Goal: Task Accomplishment & Management: Manage account settings

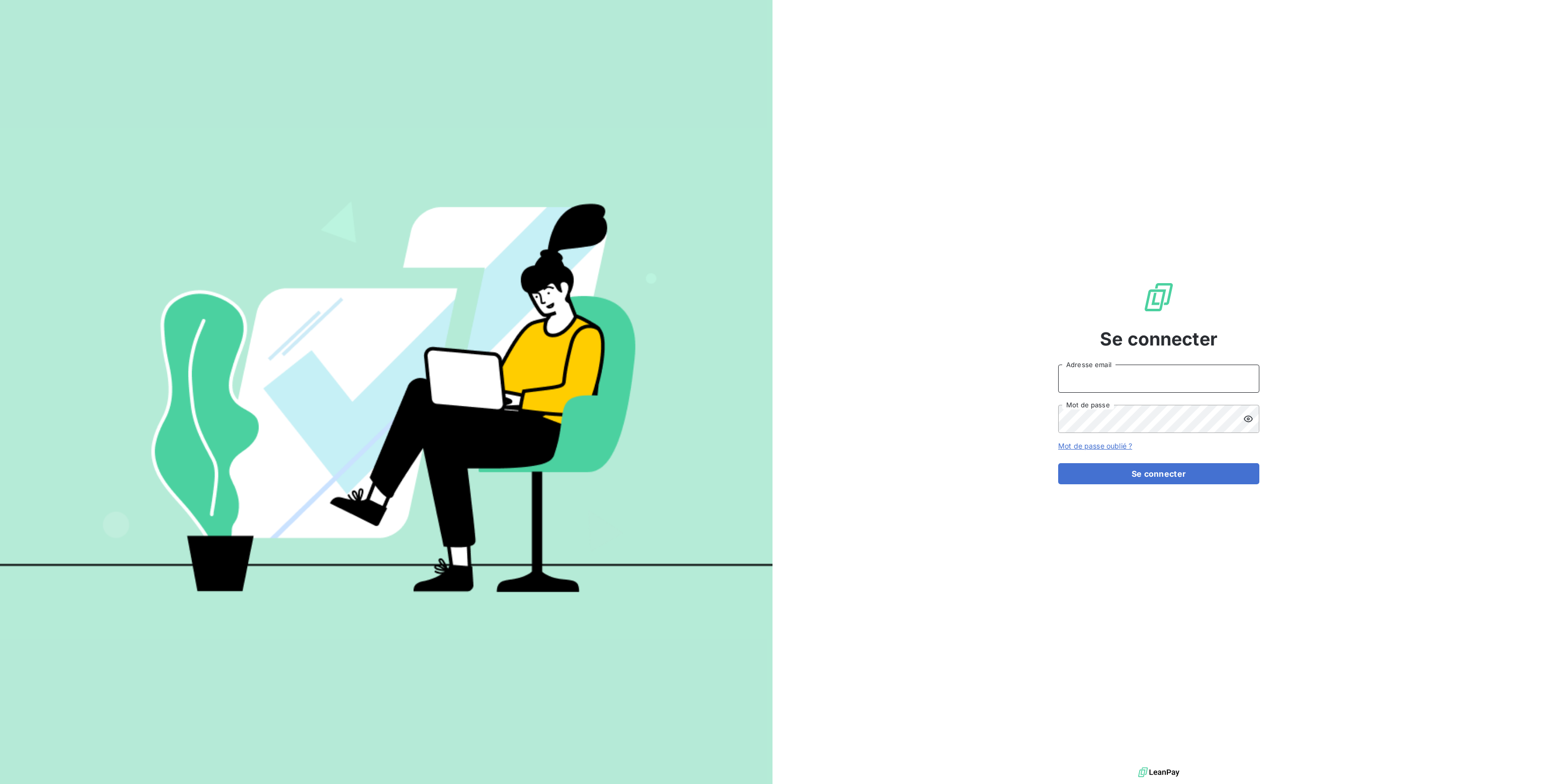
click at [1083, 385] on input "Adresse email" at bounding box center [1158, 378] width 201 height 28
type input "nathalie.sodifo@gmail.com"
click at [1146, 479] on button "Se connecter" at bounding box center [1158, 474] width 201 height 22
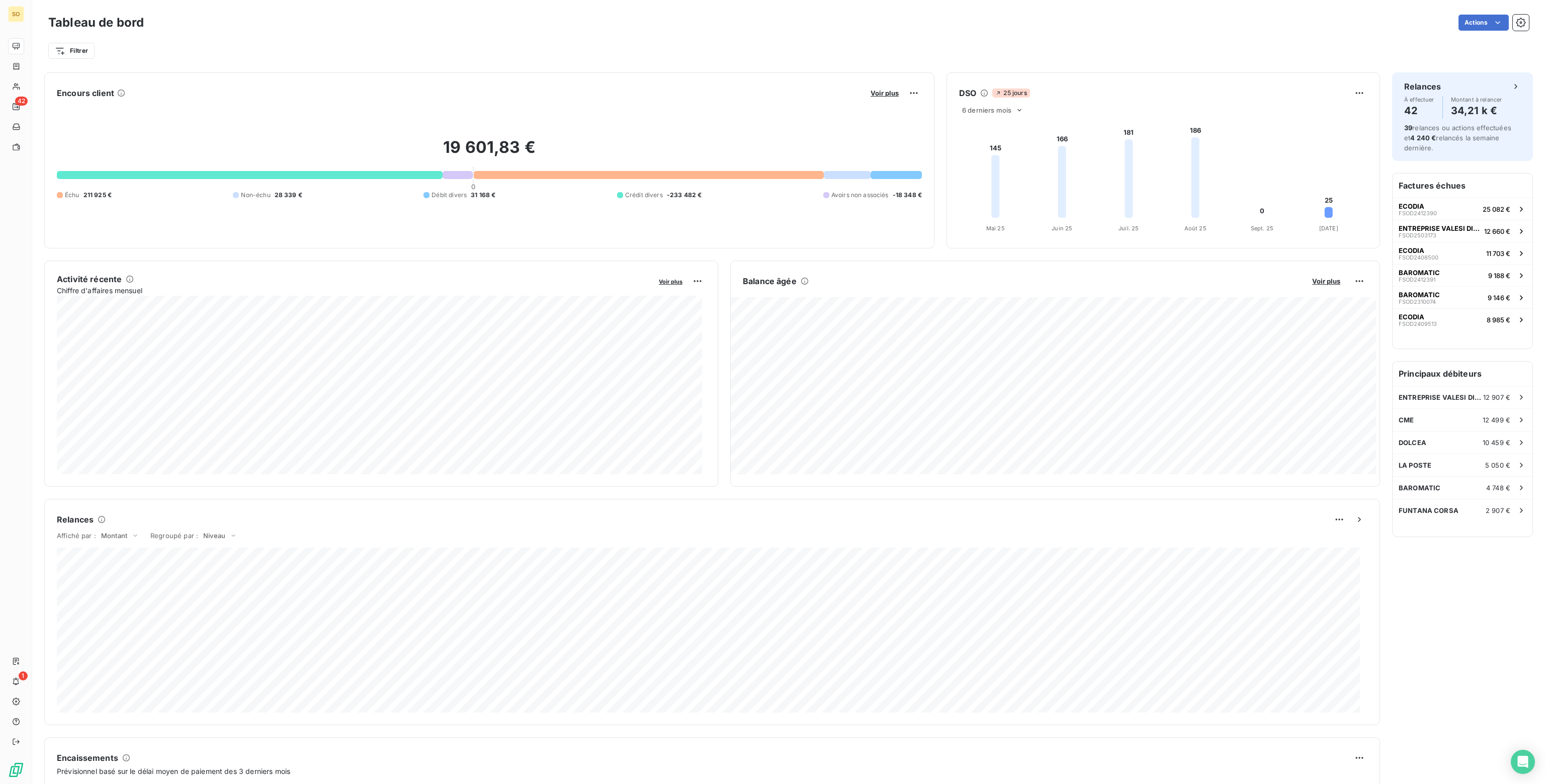
click at [1051, 30] on div "Tableau de bord Actions" at bounding box center [788, 23] width 1480 height 22
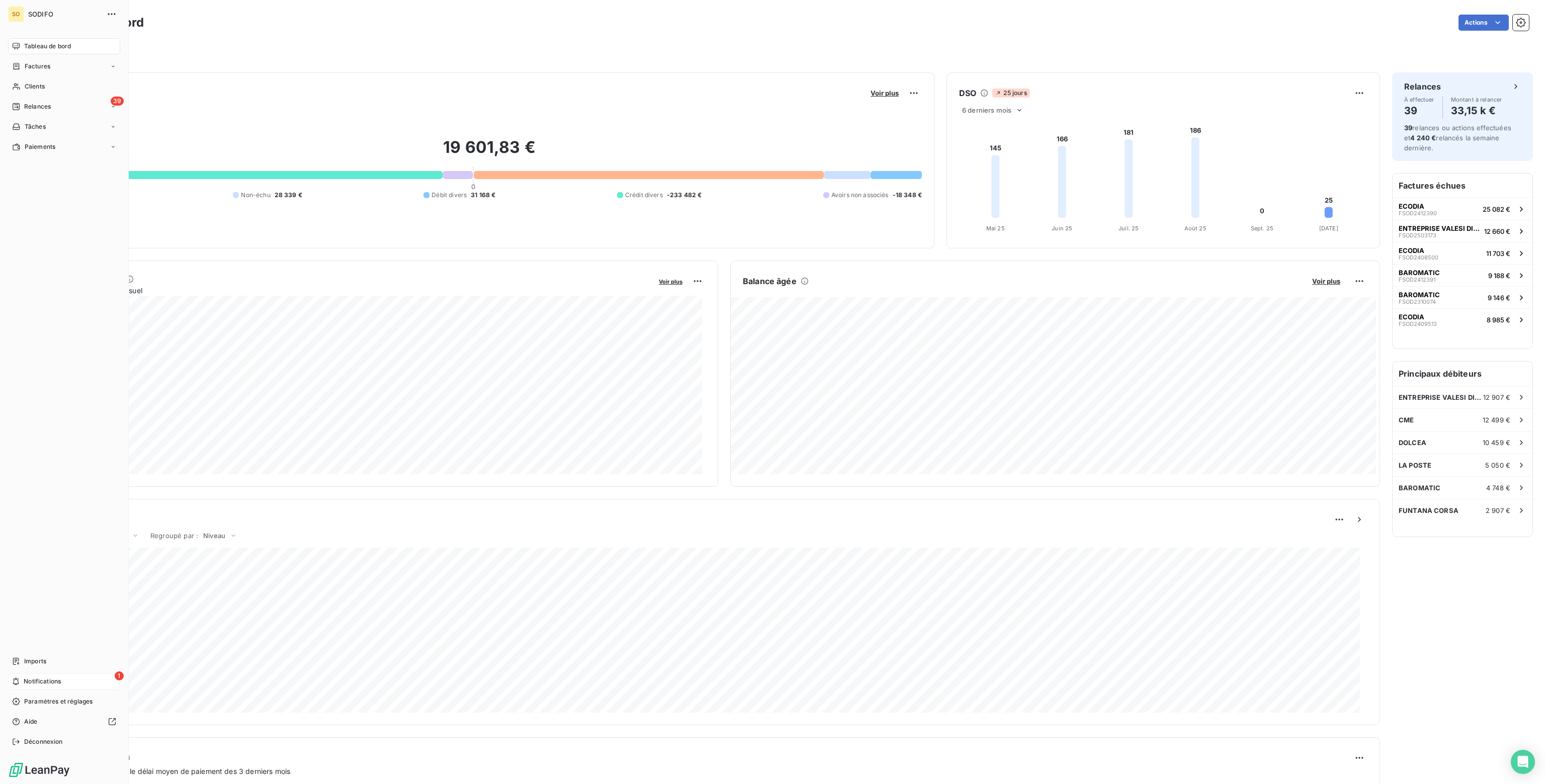
click at [20, 679] on div "1 Notifications" at bounding box center [64, 681] width 112 height 16
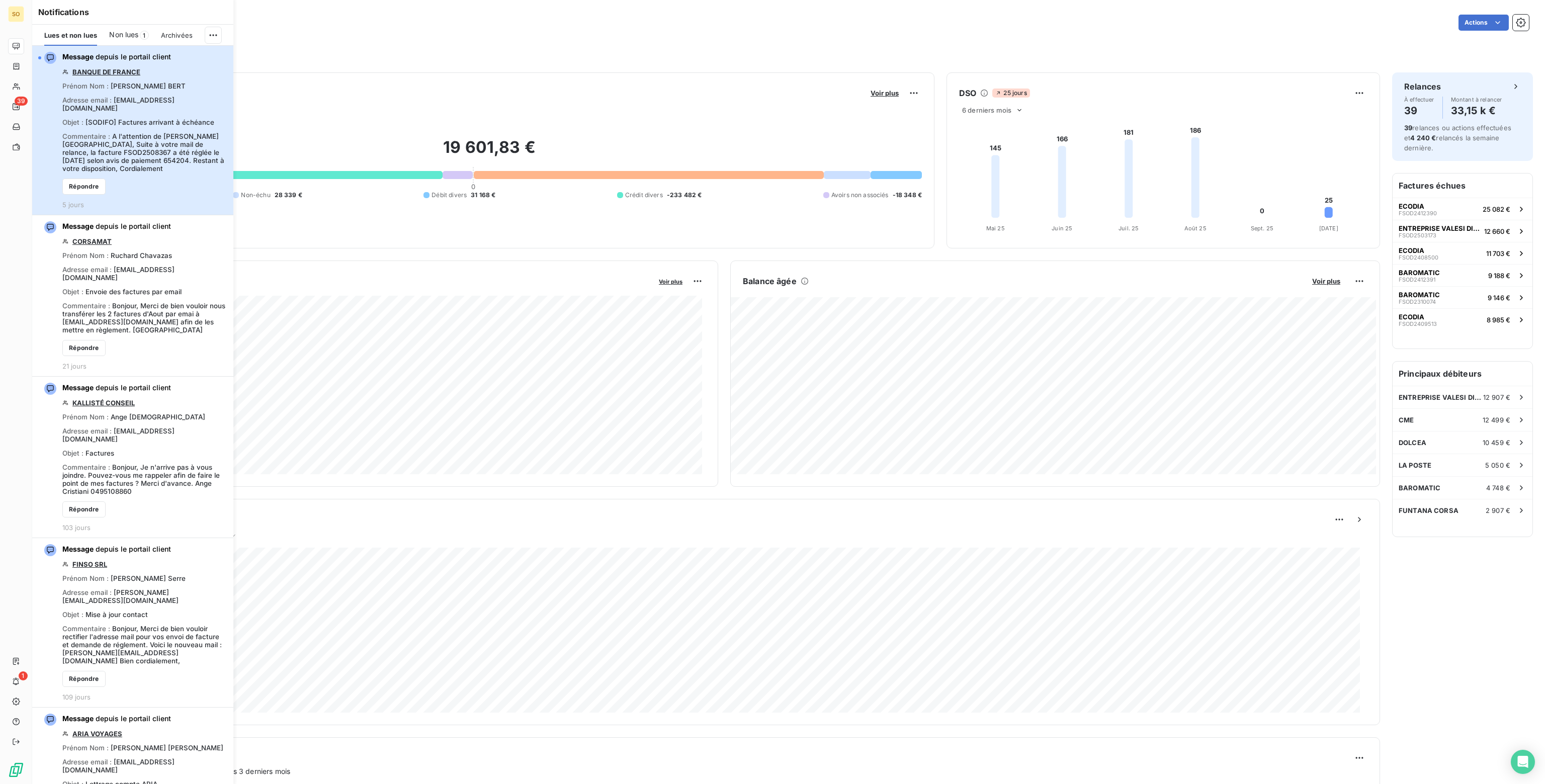
drag, startPoint x: 138, startPoint y: 127, endPoint x: 219, endPoint y: 70, distance: 99.0
click at [219, 70] on div "Message depuis le portail client BANQUE DE FRANCE Prénom Nom : [PERSON_NAME] Ad…" at bounding box center [145, 131] width 165 height 157
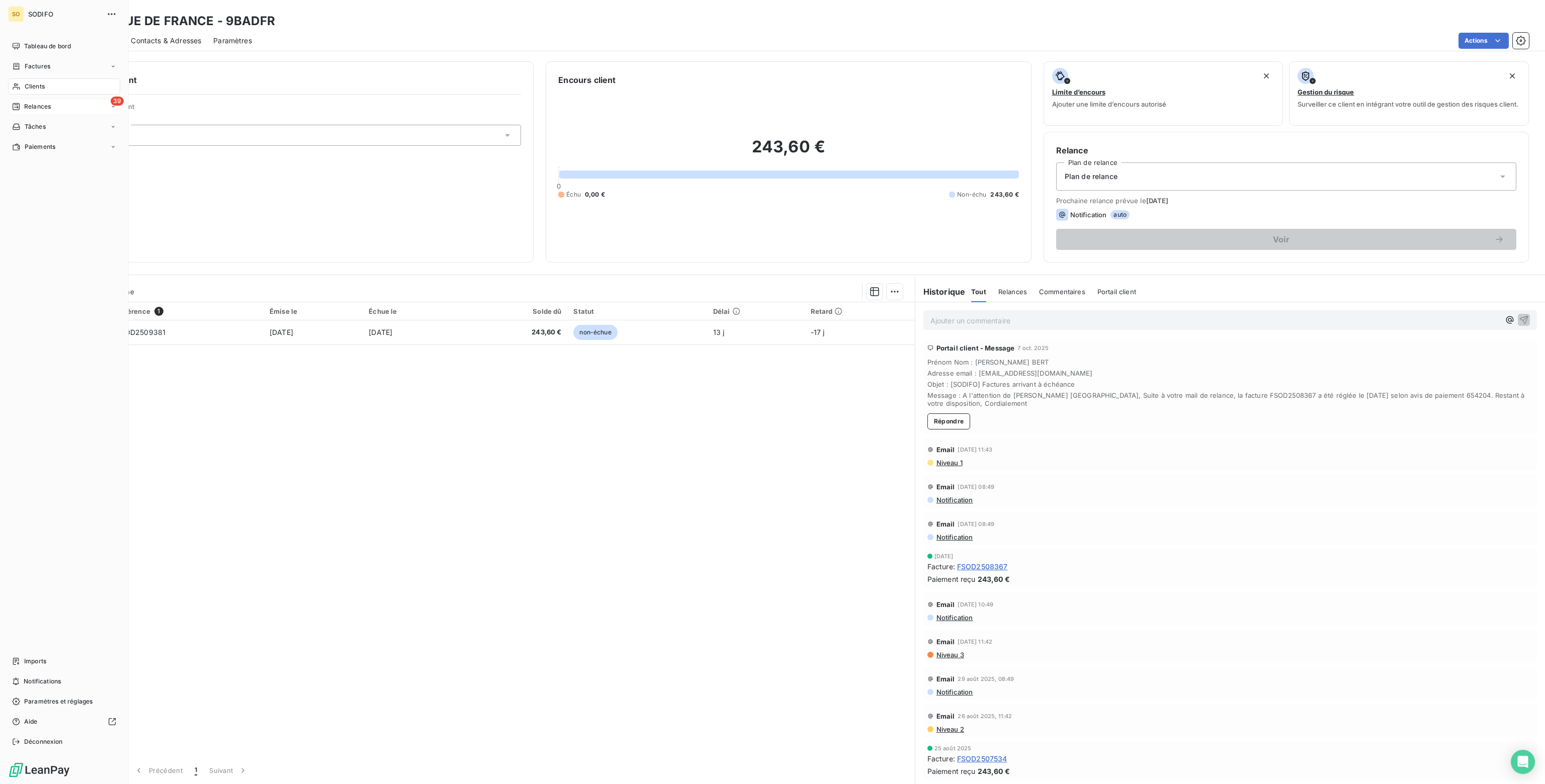
click at [35, 103] on span "Relances" at bounding box center [37, 106] width 27 height 9
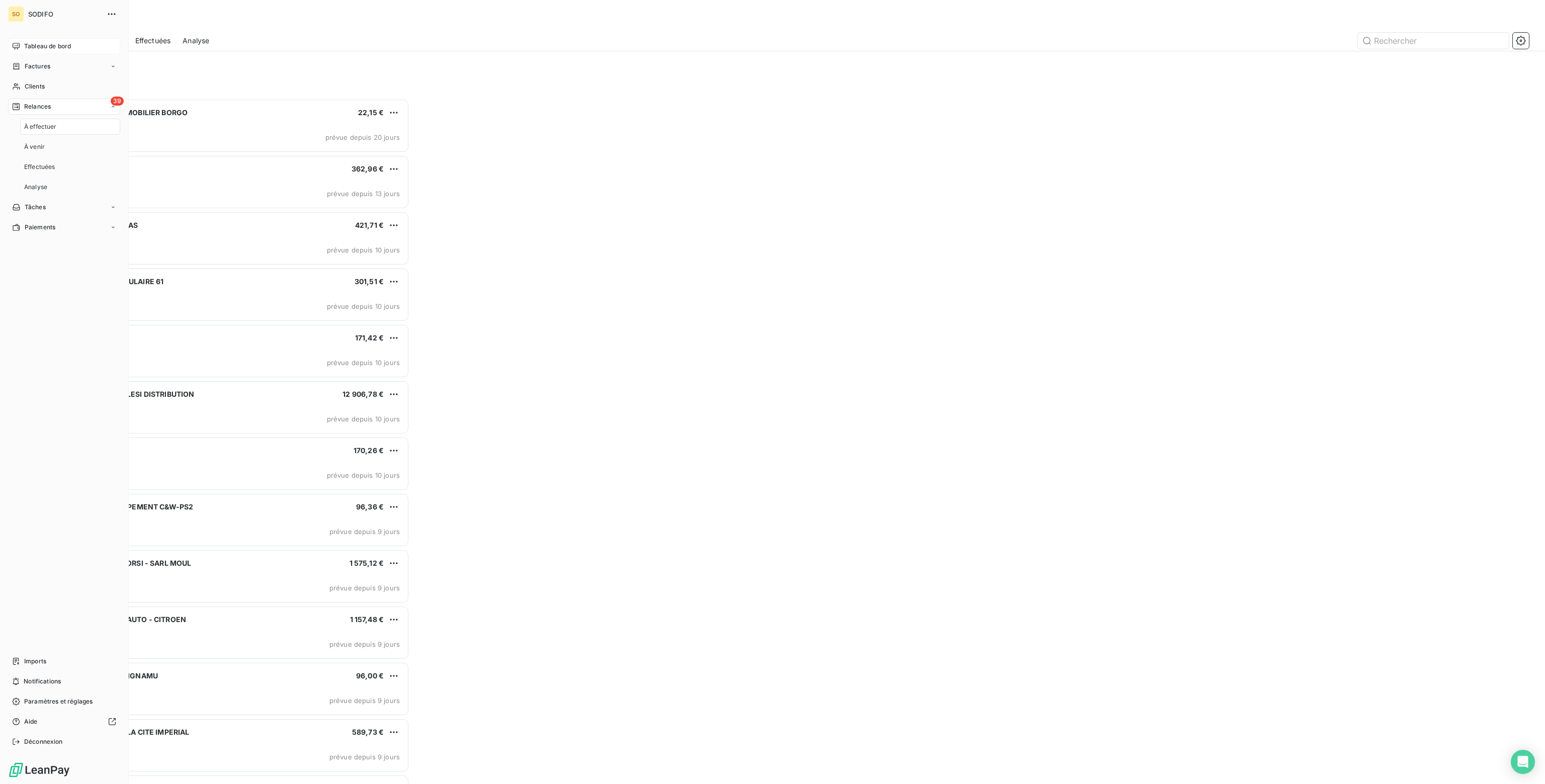
scroll to position [678, 353]
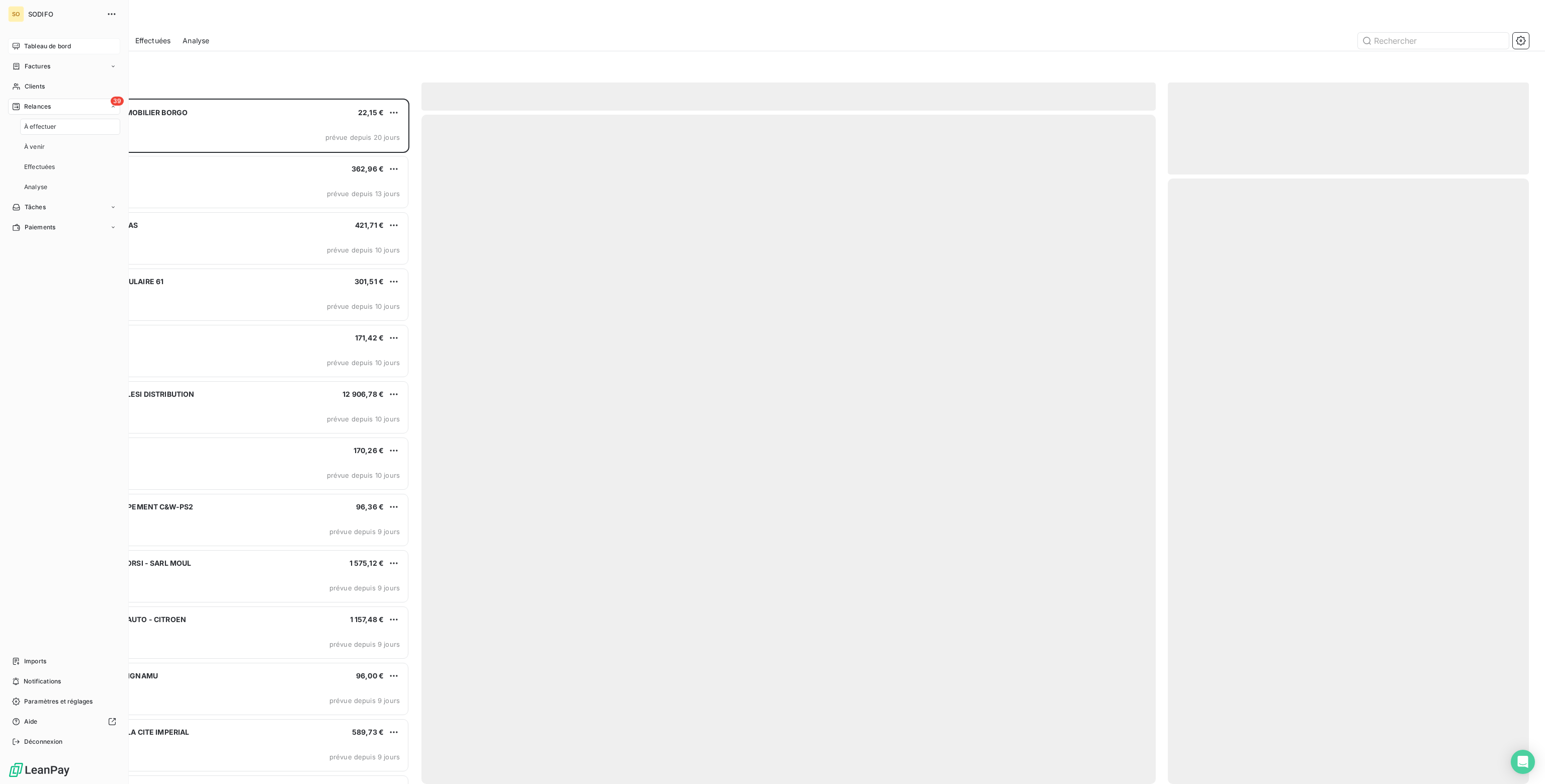
click at [31, 42] on span "Tableau de bord" at bounding box center [48, 46] width 47 height 9
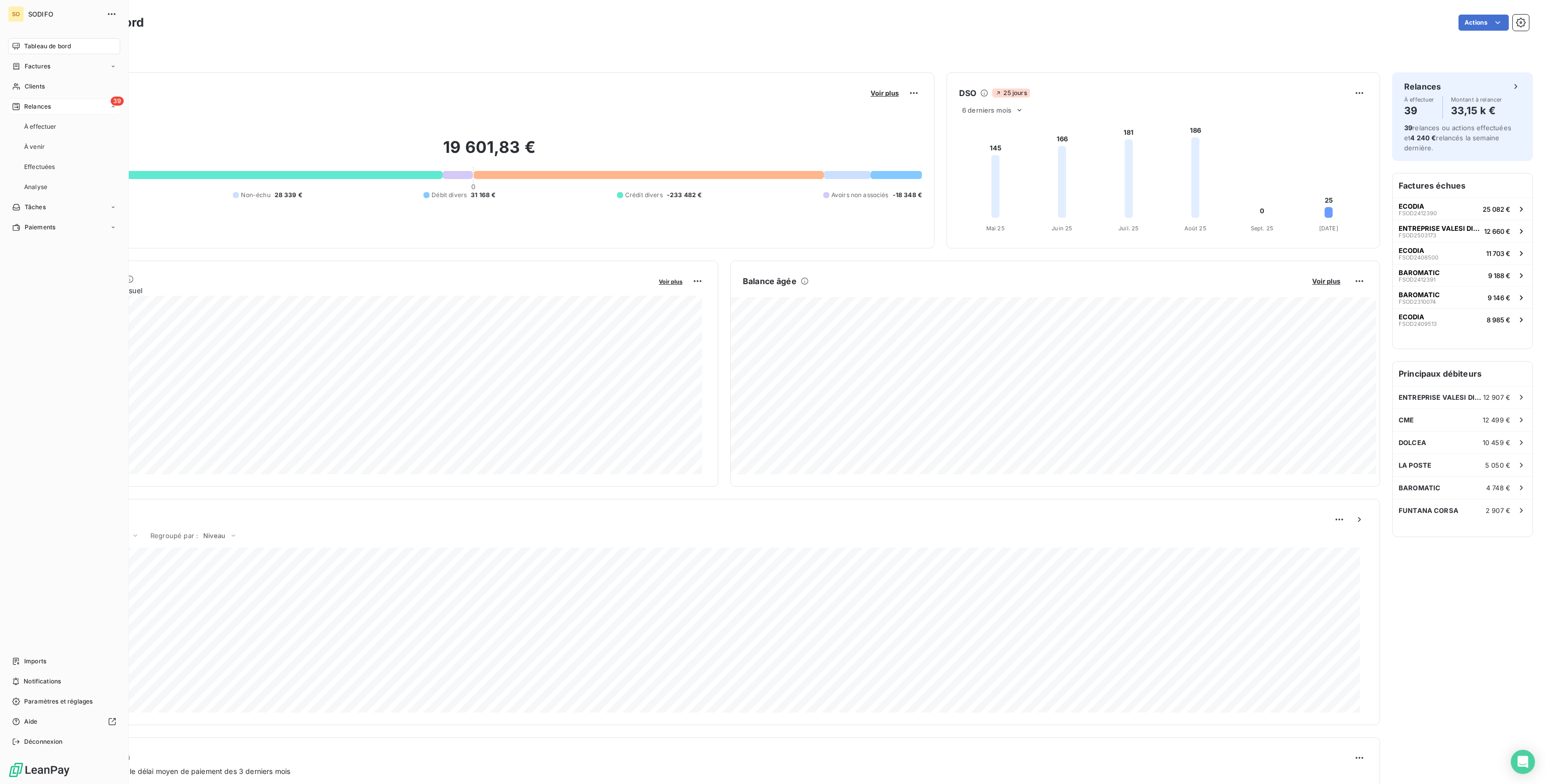
click at [34, 107] on span "Relances" at bounding box center [37, 106] width 27 height 9
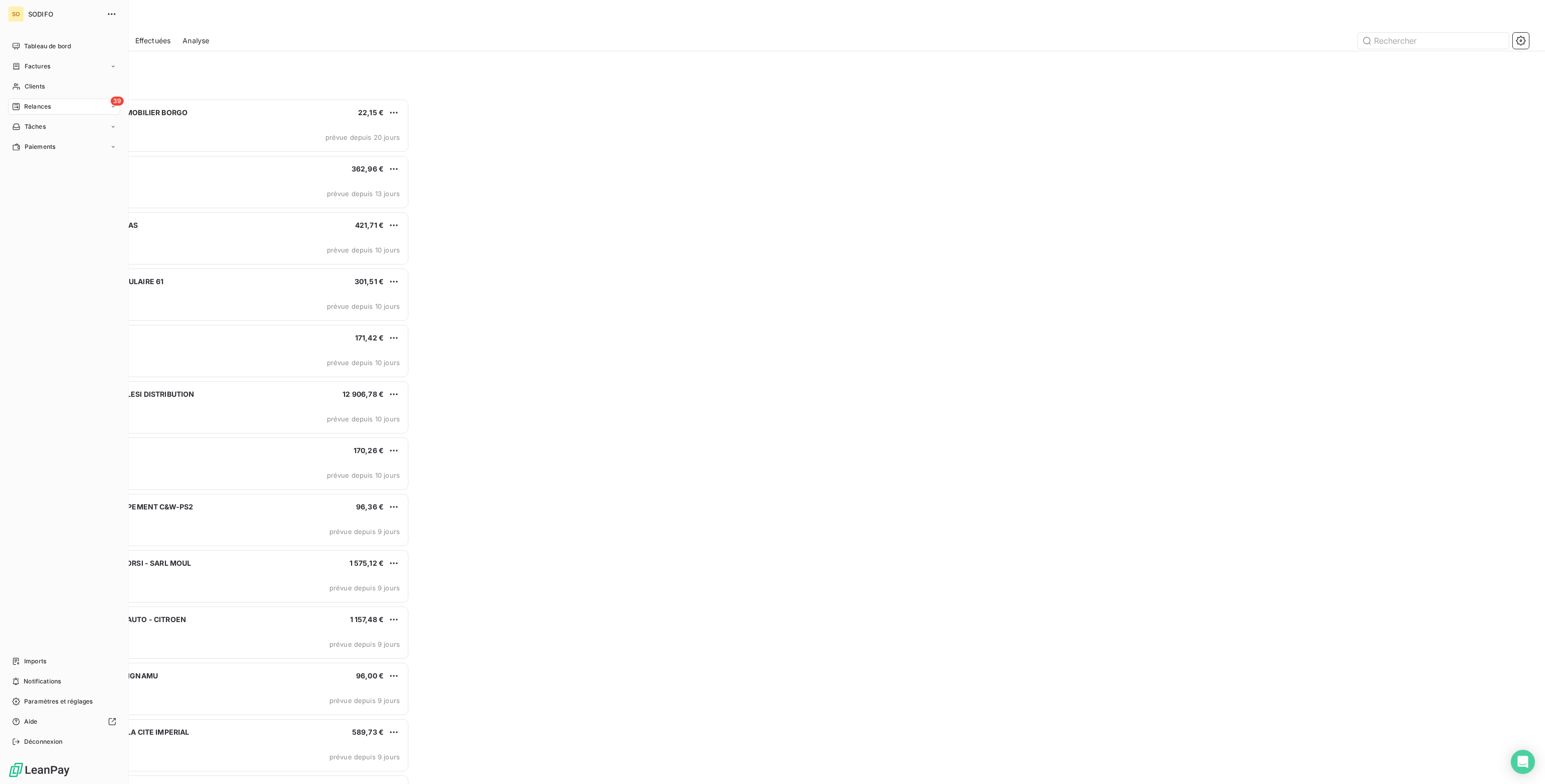
scroll to position [678, 353]
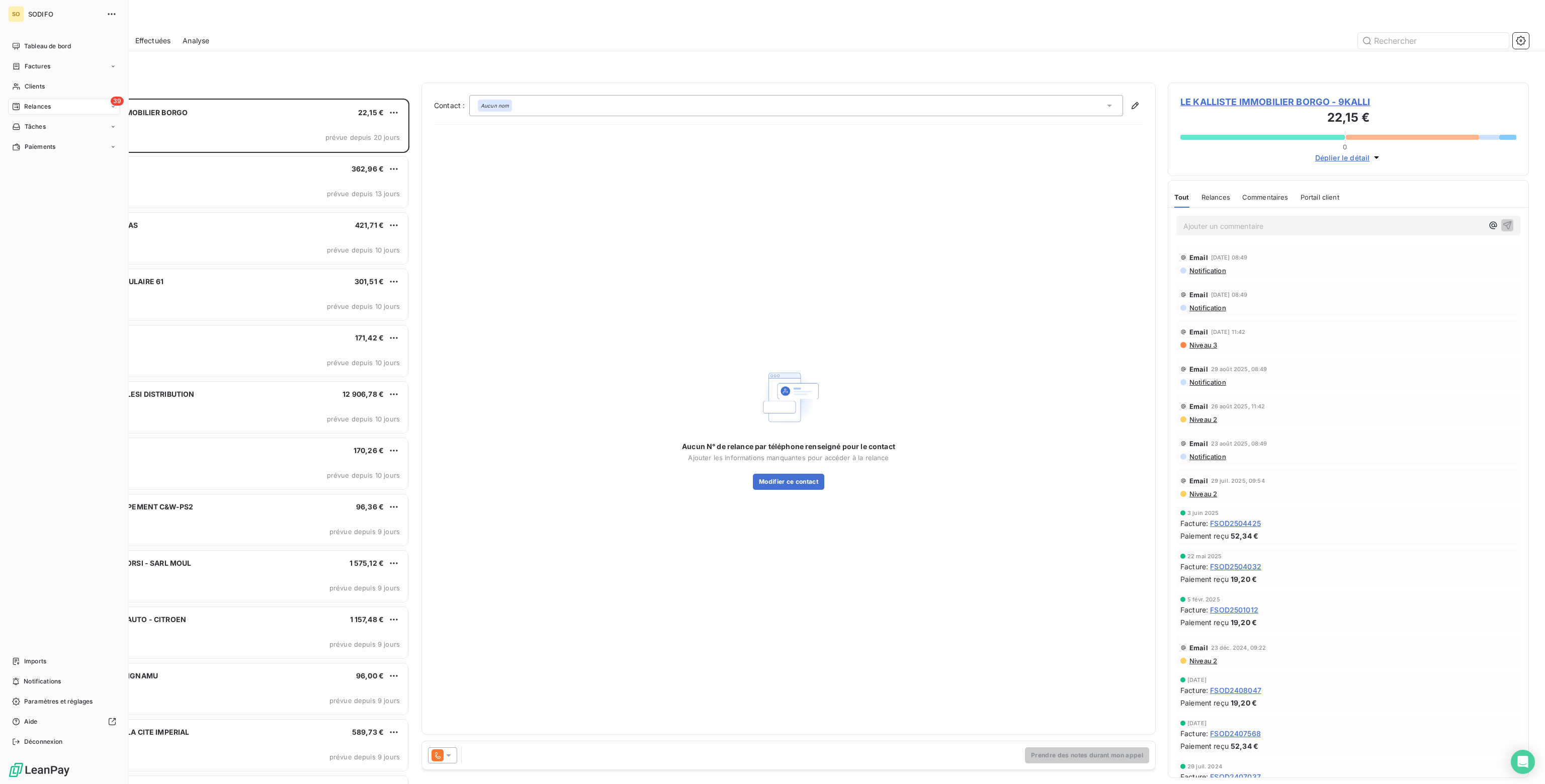
click at [34, 107] on span "Relances" at bounding box center [37, 106] width 27 height 9
click at [39, 129] on span "À effectuer" at bounding box center [40, 127] width 32 height 9
click at [32, 50] on span "Tableau de bord" at bounding box center [48, 46] width 47 height 9
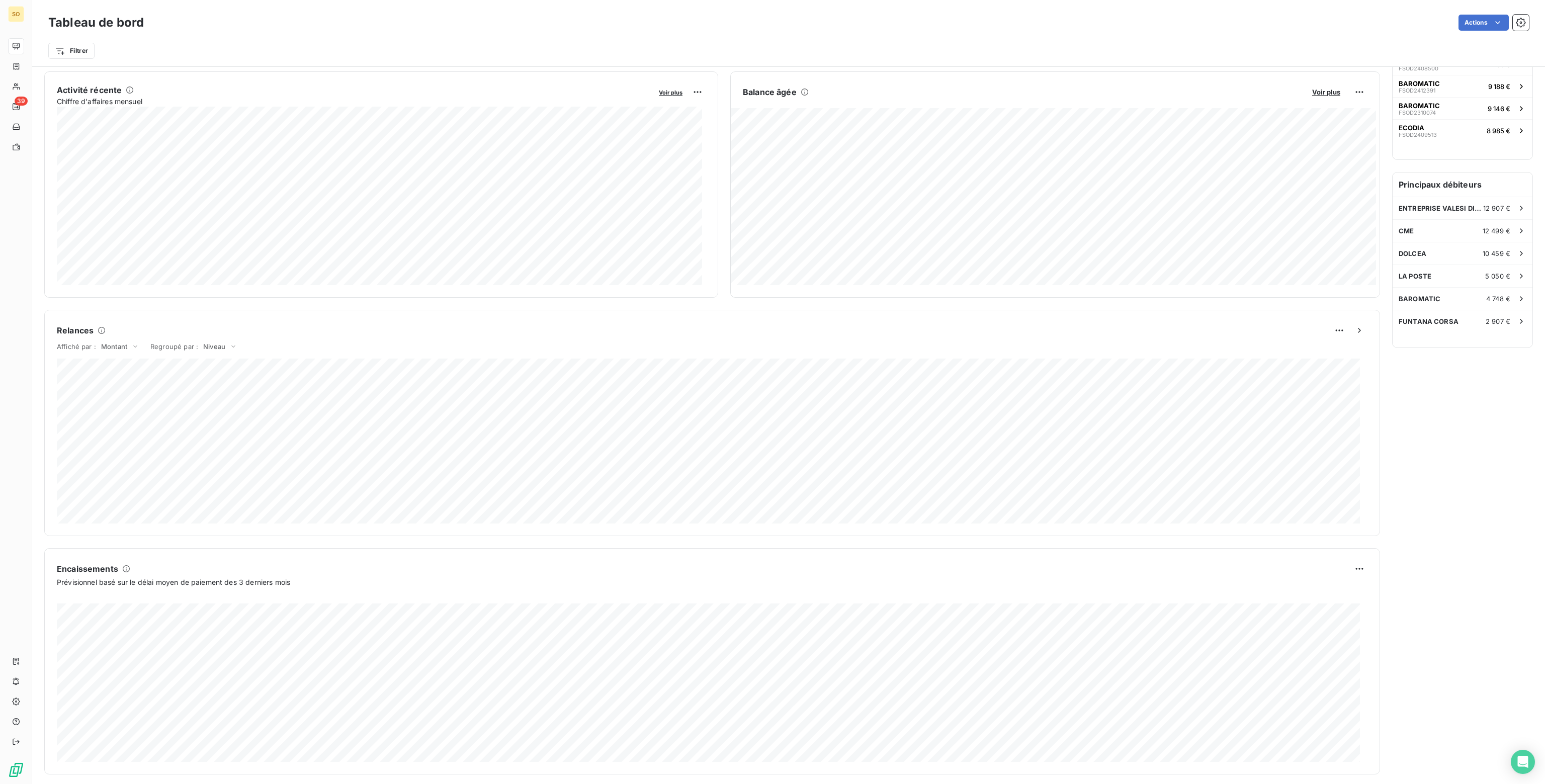
scroll to position [195, 0]
